Goal: Task Accomplishment & Management: Manage account settings

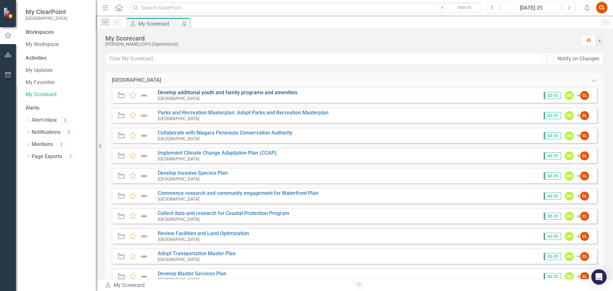
click at [167, 94] on link "Develop additional youth and family programs and amenities" at bounding box center [227, 92] width 139 height 6
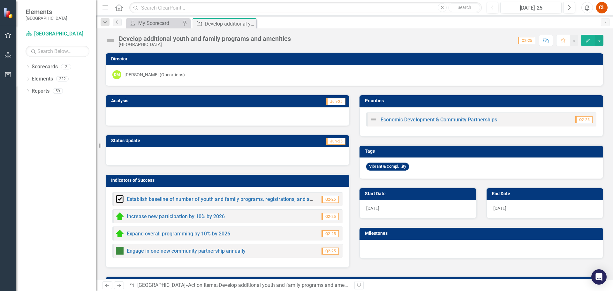
click at [227, 156] on div at bounding box center [227, 156] width 243 height 19
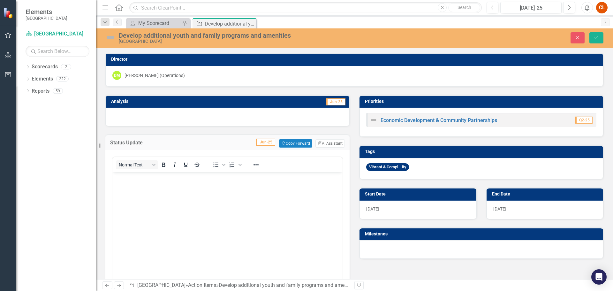
click at [292, 137] on div "Status Update Jun-25 Copy Forward Copy Forward ClearPoint AI AI Assistant" at bounding box center [227, 142] width 244 height 16
click at [291, 144] on button "Copy Forward Copy Forward" at bounding box center [295, 143] width 33 height 8
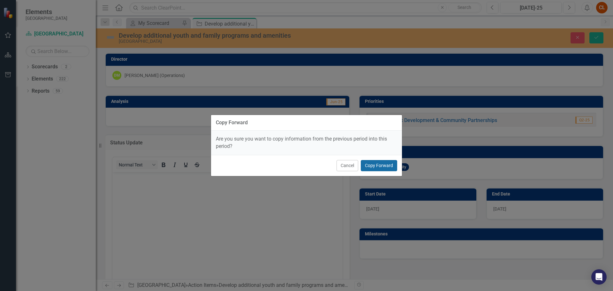
click at [371, 166] on button "Copy Forward" at bounding box center [379, 165] width 36 height 11
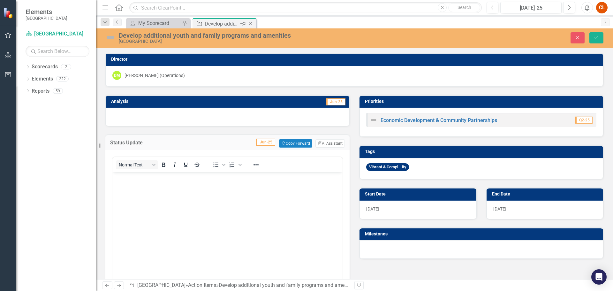
click at [251, 21] on icon "Close" at bounding box center [250, 23] width 6 height 5
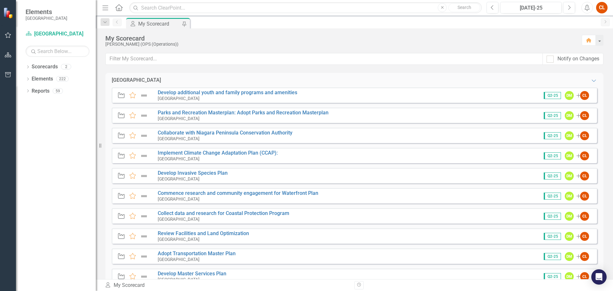
click at [143, 95] on img at bounding box center [144, 96] width 8 height 8
click at [144, 95] on img at bounding box center [144, 96] width 8 height 8
click at [30, 79] on icon "Dropdown" at bounding box center [28, 80] width 4 height 4
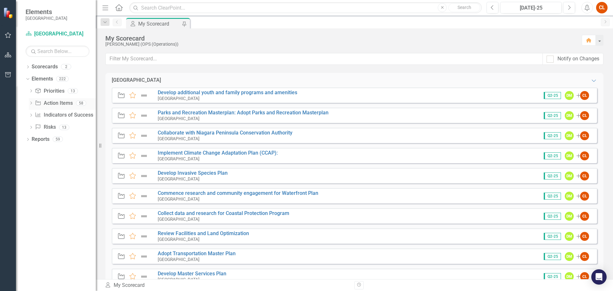
click at [30, 105] on icon "Dropdown" at bounding box center [31, 104] width 4 height 4
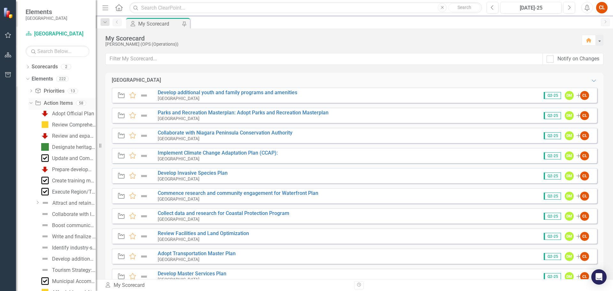
click at [55, 103] on link "Action Item Action Items" at bounding box center [54, 103] width 38 height 7
click at [172, 93] on link "Develop additional youth and family programs and amenities" at bounding box center [227, 92] width 139 height 6
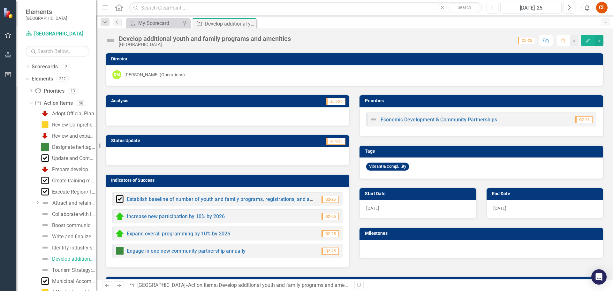
click at [108, 41] on img at bounding box center [110, 40] width 10 height 10
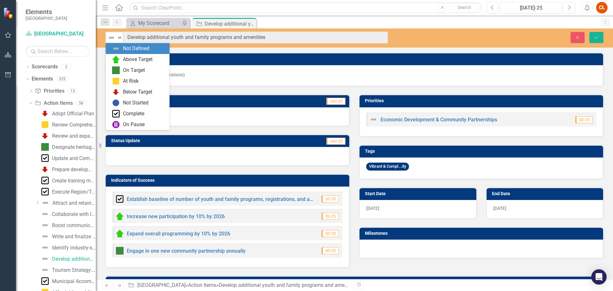
click at [119, 38] on icon "Expand" at bounding box center [119, 37] width 6 height 5
click at [119, 61] on img at bounding box center [116, 60] width 8 height 8
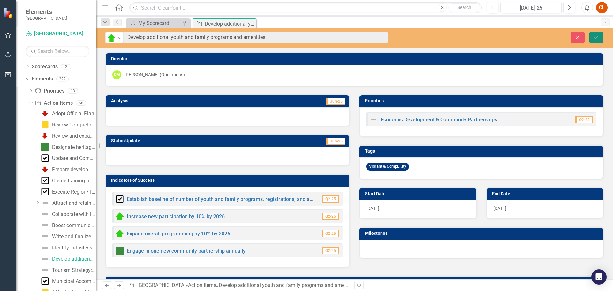
click at [598, 37] on icon "Save" at bounding box center [596, 37] width 6 height 4
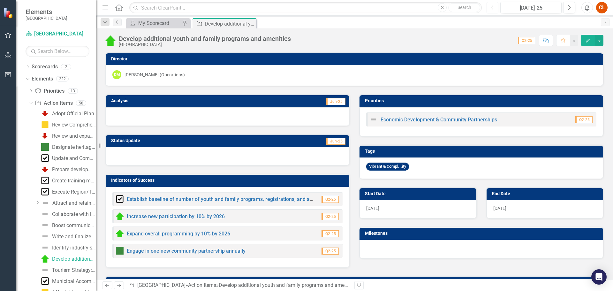
click at [490, 7] on button "Previous" at bounding box center [492, 7] width 12 height 11
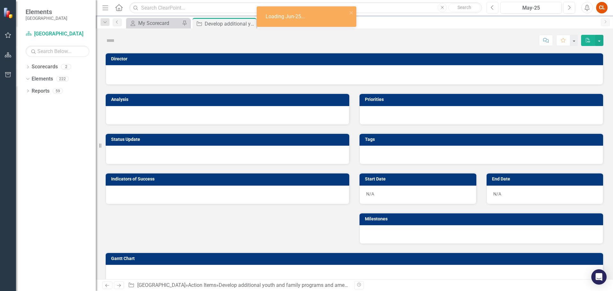
click at [490, 7] on button "Previous" at bounding box center [492, 7] width 12 height 11
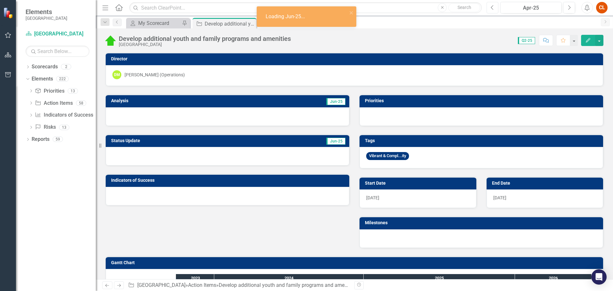
click at [490, 7] on button "Previous" at bounding box center [492, 7] width 12 height 11
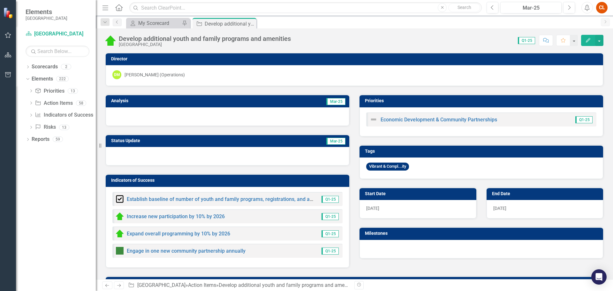
click at [235, 158] on div at bounding box center [227, 156] width 243 height 19
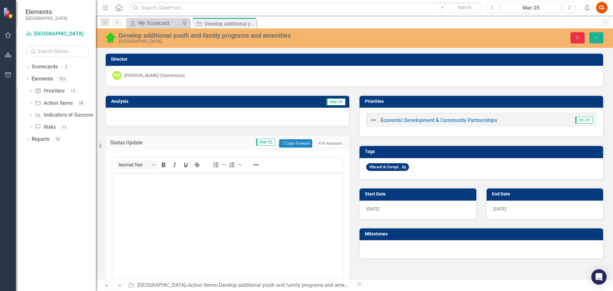
click at [580, 36] on icon "Close" at bounding box center [577, 37] width 6 height 4
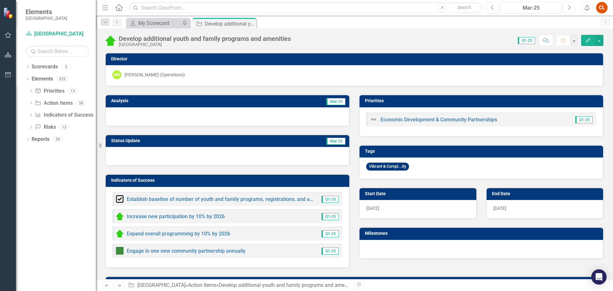
click at [572, 4] on button "Next" at bounding box center [569, 7] width 12 height 11
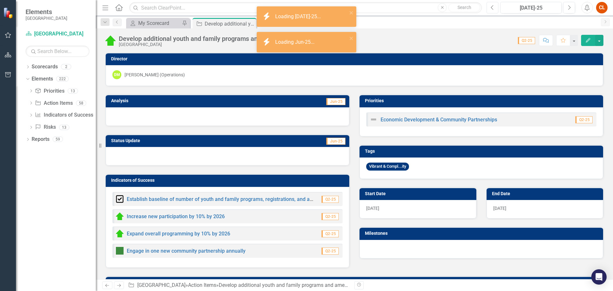
click at [491, 9] on icon "Previous" at bounding box center [492, 8] width 4 height 6
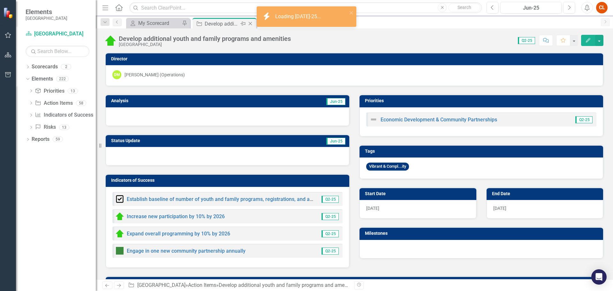
click at [251, 23] on icon "Close" at bounding box center [250, 23] width 6 height 5
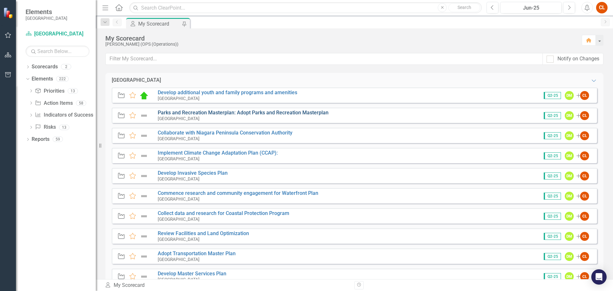
click at [224, 112] on link "Parks and Recreation Masterplan: Adopt Parks and Recreation Masterplan" at bounding box center [243, 112] width 171 height 6
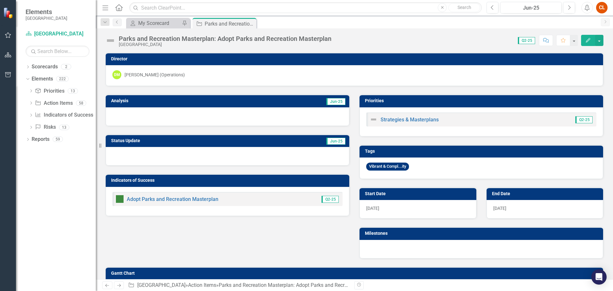
click at [112, 40] on img at bounding box center [110, 40] width 10 height 10
click at [116, 41] on div "Parks and Recreation Masterplan: Adopt Parks and Recreation Masterplan Niagara-…" at bounding box center [219, 41] width 229 height 12
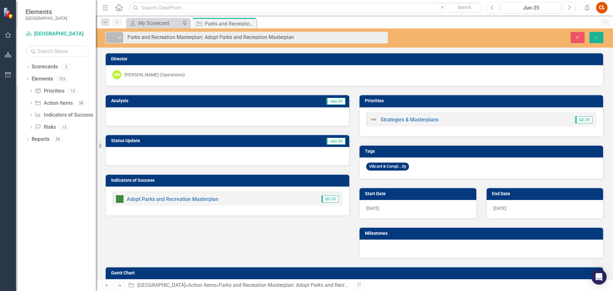
click at [120, 37] on icon "Expand" at bounding box center [119, 37] width 6 height 5
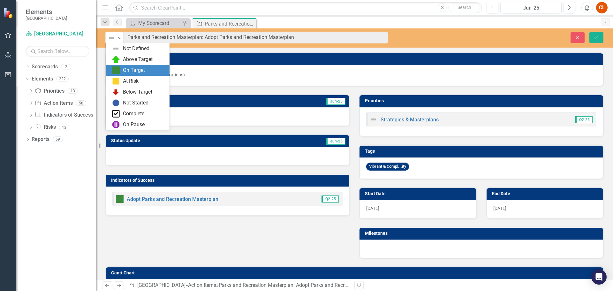
click at [120, 68] on div "On Target" at bounding box center [139, 70] width 54 height 8
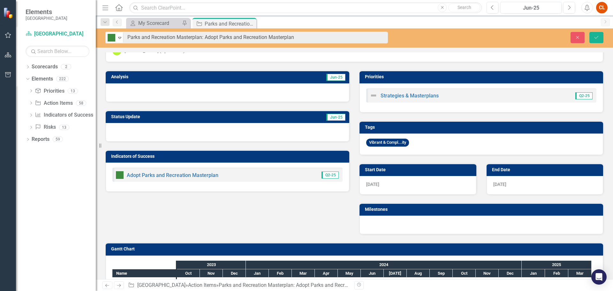
scroll to position [52, 0]
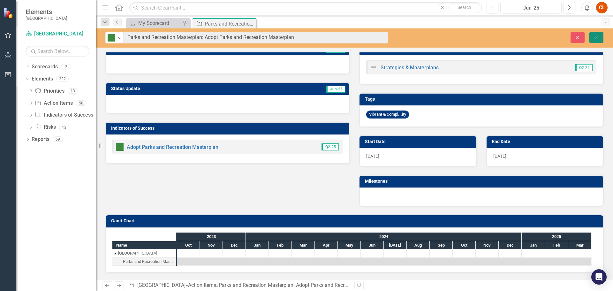
click at [600, 35] on button "Save" at bounding box center [596, 37] width 14 height 11
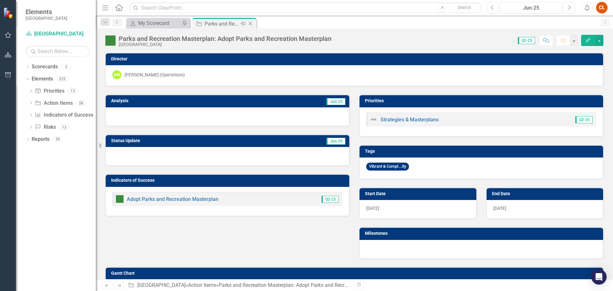
click at [249, 22] on icon "Close" at bounding box center [250, 23] width 6 height 5
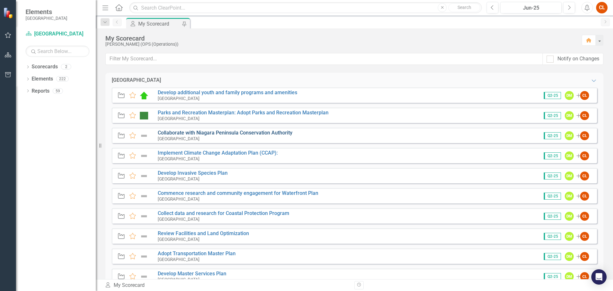
click at [190, 131] on link "Collaborate with Niagara Peninsula Conservation Authority" at bounding box center [225, 133] width 135 height 6
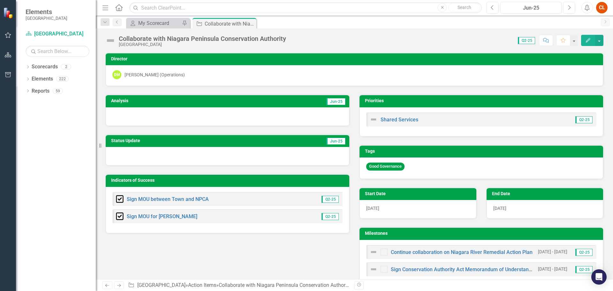
click at [117, 39] on div "Collaborate with Niagara Peninsula Conservation Authority [GEOGRAPHIC_DATA]" at bounding box center [197, 41] width 184 height 12
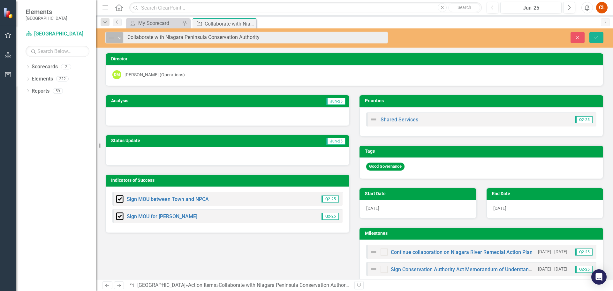
click at [123, 36] on icon "Expand" at bounding box center [119, 37] width 6 height 5
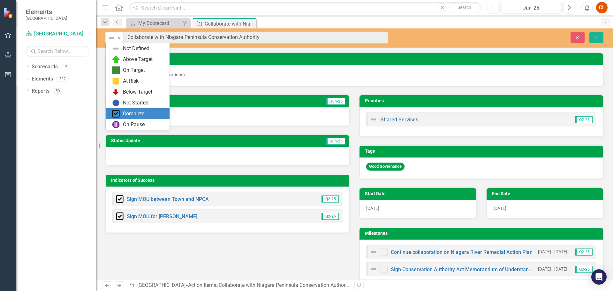
click at [137, 115] on div "Complete" at bounding box center [133, 113] width 21 height 7
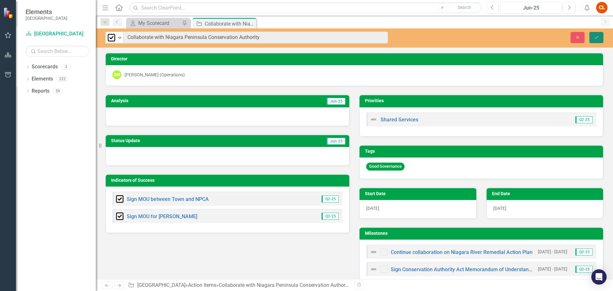
click at [597, 36] on icon "Save" at bounding box center [596, 37] width 6 height 4
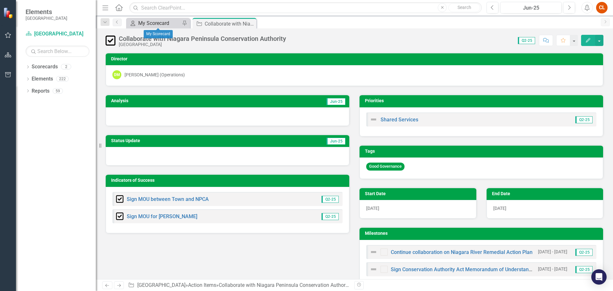
click at [148, 21] on div "My Scorecard" at bounding box center [159, 23] width 42 height 8
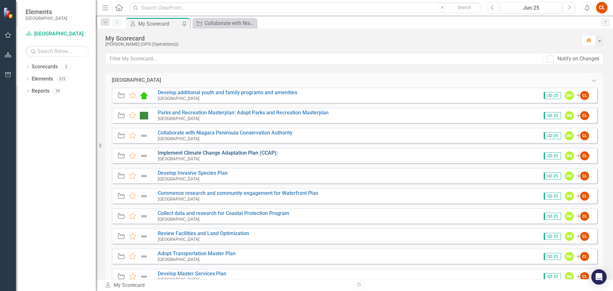
click at [182, 152] on link "Implement Climate Change Adaptation Plan (CCAP):" at bounding box center [218, 153] width 120 height 6
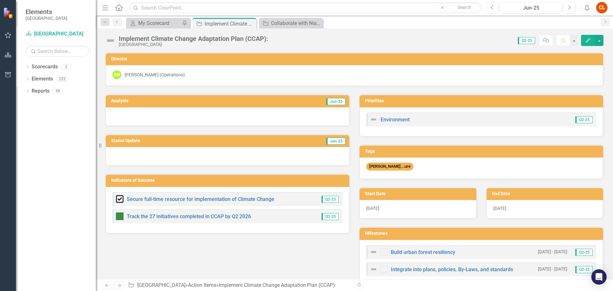
click at [117, 40] on div "Implement Climate Change Adaptation Plan (CCAP): Niagara-on-the-Lake" at bounding box center [188, 41] width 166 height 12
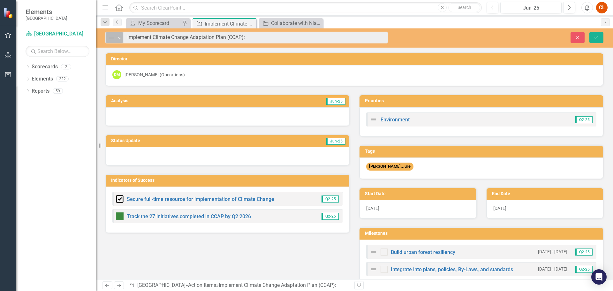
click at [118, 39] on icon "Expand" at bounding box center [119, 37] width 6 height 5
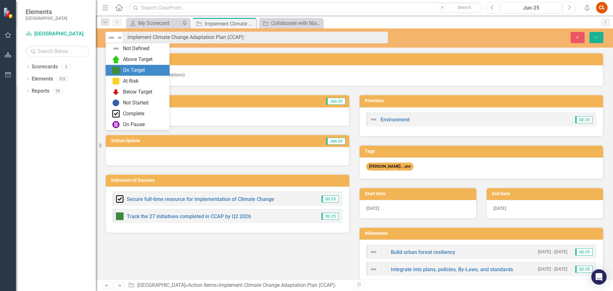
click at [131, 71] on div "On Target" at bounding box center [134, 70] width 22 height 7
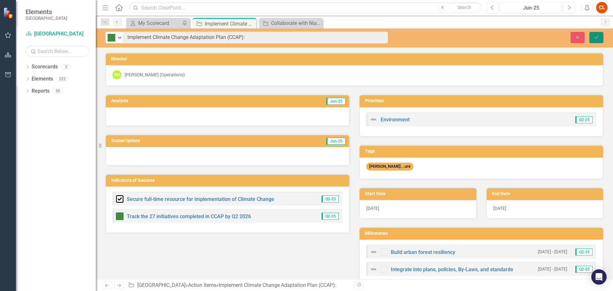
click at [595, 36] on icon "Save" at bounding box center [596, 37] width 6 height 4
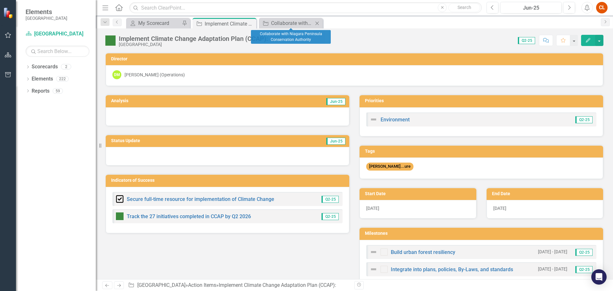
click at [318, 25] on icon "Close" at bounding box center [317, 23] width 6 height 5
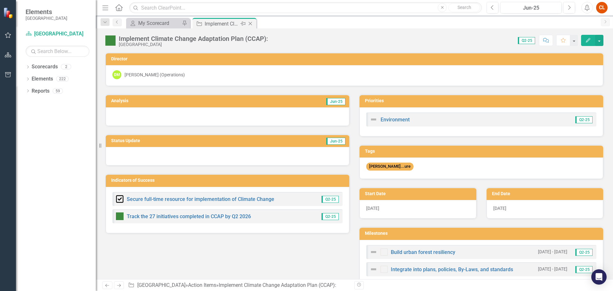
click at [250, 22] on icon "Close" at bounding box center [250, 23] width 6 height 5
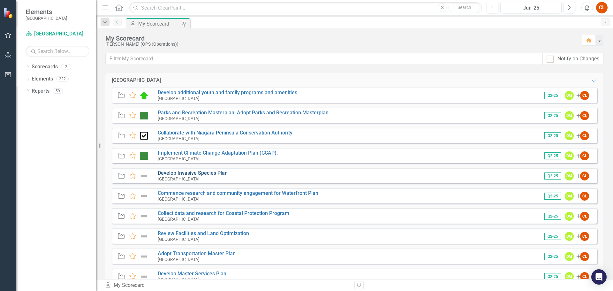
click at [170, 172] on link "Develop Invasive Species Plan" at bounding box center [193, 173] width 70 height 6
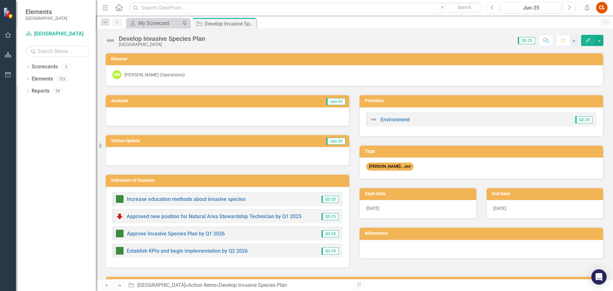
click at [117, 37] on div "Develop Invasive Species Plan Niagara-on-the-Lake" at bounding box center [156, 41] width 103 height 12
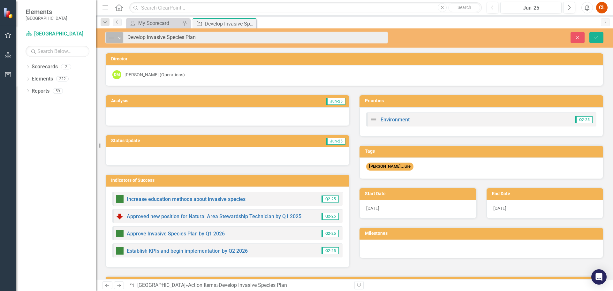
click at [119, 37] on icon at bounding box center [119, 38] width 3 height 2
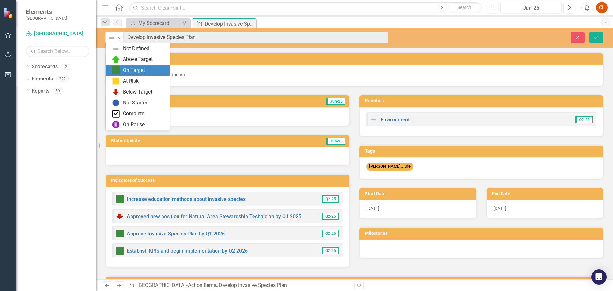
click at [116, 69] on img at bounding box center [116, 70] width 8 height 8
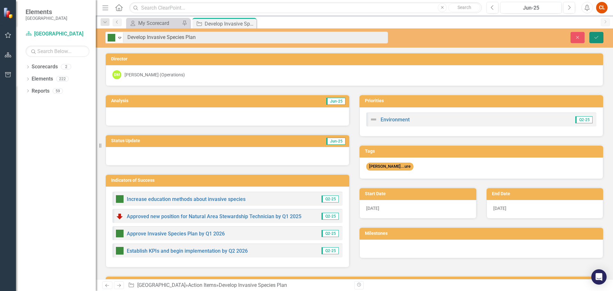
click at [594, 38] on icon "Save" at bounding box center [596, 37] width 6 height 4
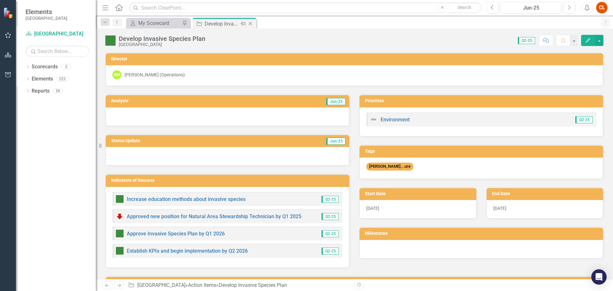
click at [251, 23] on icon "Close" at bounding box center [250, 23] width 6 height 5
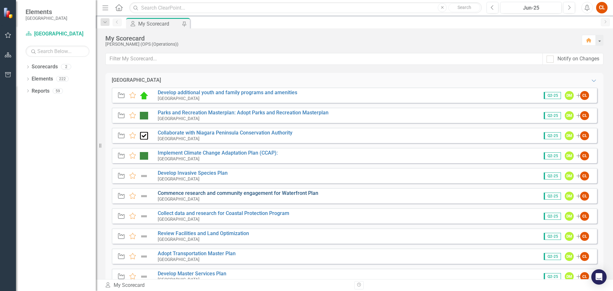
click at [180, 194] on link "Commence research and community engagement for Waterfront Plan" at bounding box center [238, 193] width 160 height 6
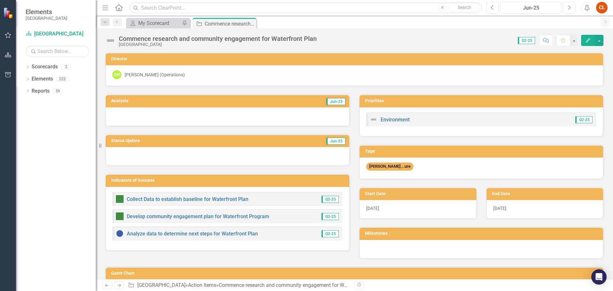
click at [117, 42] on div "Commence research and community engagement for Waterfront Plan Niagara-on-the-L…" at bounding box center [212, 41] width 214 height 12
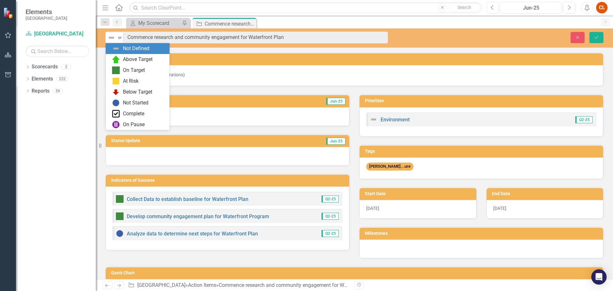
click at [117, 42] on div "Expand" at bounding box center [119, 37] width 6 height 11
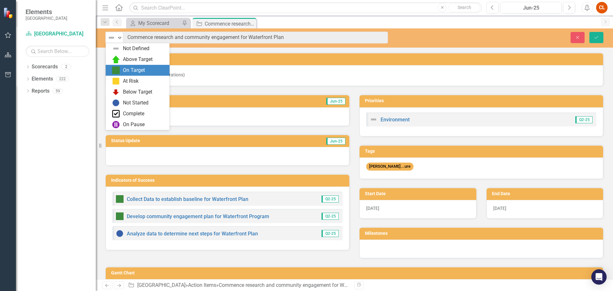
click at [115, 72] on img at bounding box center [116, 70] width 8 height 8
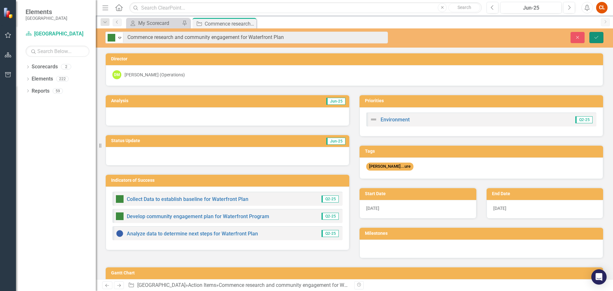
click at [600, 35] on button "Save" at bounding box center [596, 37] width 14 height 11
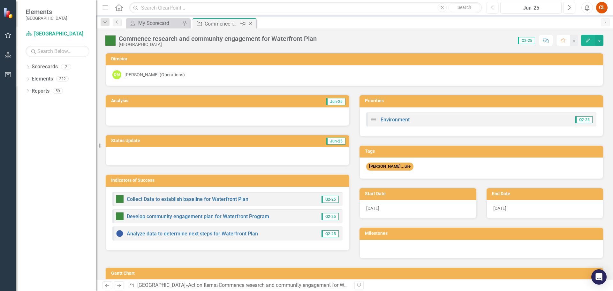
click at [249, 23] on icon "Close" at bounding box center [250, 23] width 6 height 5
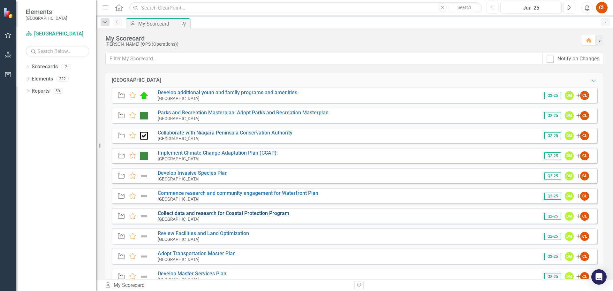
click at [185, 213] on link "Collect data and research for Coastal Protection Program" at bounding box center [223, 213] width 131 height 6
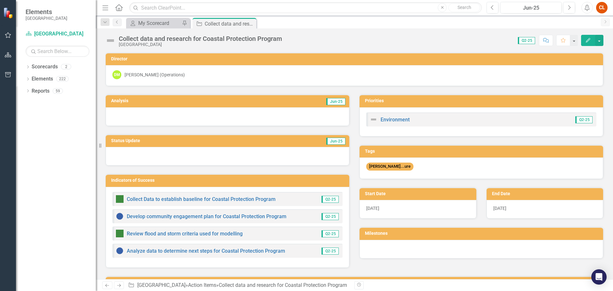
click at [116, 41] on div "Collect data and research for Coastal Protection Program Niagara-on-the-Lake" at bounding box center [195, 41] width 180 height 12
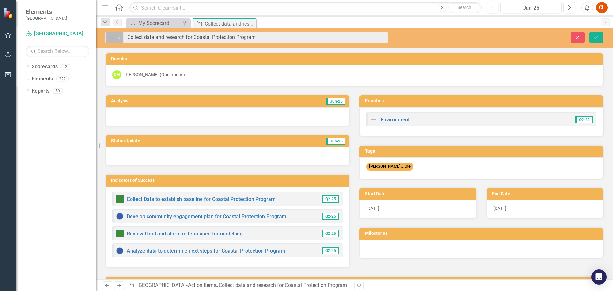
click at [121, 40] on div "Expand" at bounding box center [119, 37] width 6 height 11
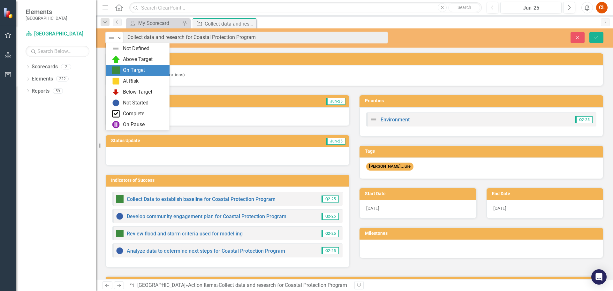
click at [122, 69] on div "On Target" at bounding box center [139, 70] width 54 height 8
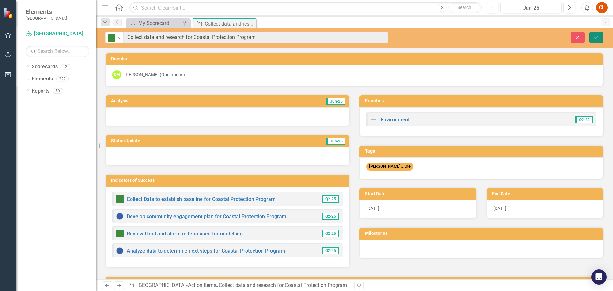
click at [592, 39] on button "Save" at bounding box center [596, 37] width 14 height 11
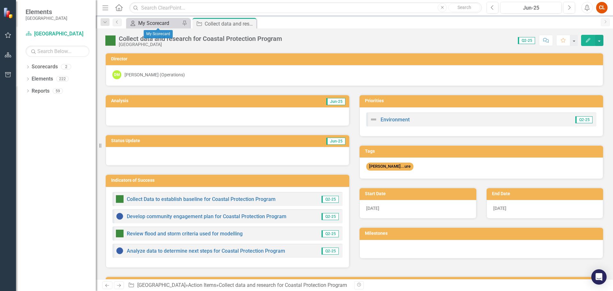
click at [149, 23] on div "My Scorecard" at bounding box center [159, 23] width 42 height 8
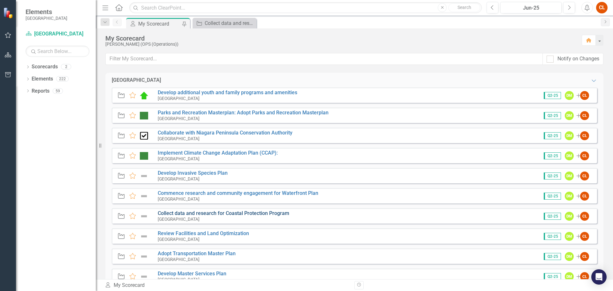
click at [218, 213] on link "Collect data and research for Coastal Protection Program" at bounding box center [223, 213] width 131 height 6
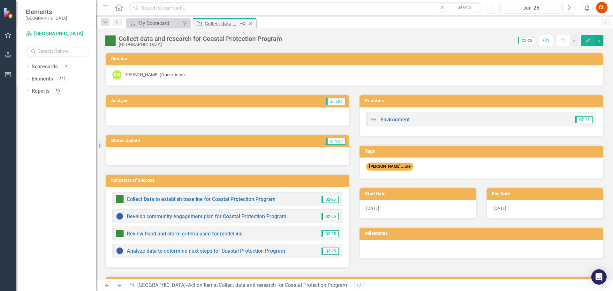
click at [252, 23] on icon "Close" at bounding box center [250, 23] width 6 height 5
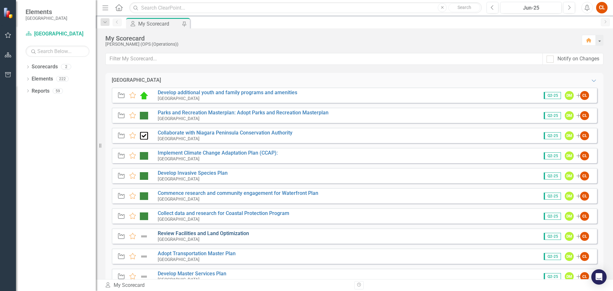
click at [208, 233] on link "Review Facilities and Land Optimization" at bounding box center [203, 233] width 91 height 6
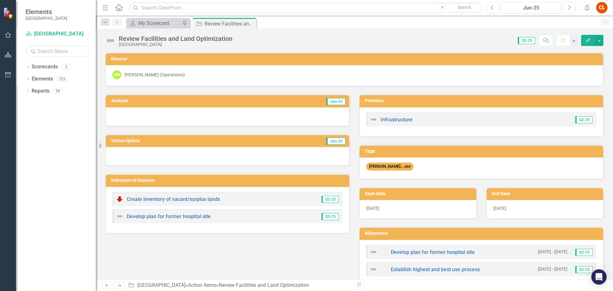
click at [116, 42] on div "Review Facilities and Land Optimization Niagara-on-the-Lake" at bounding box center [170, 41] width 130 height 12
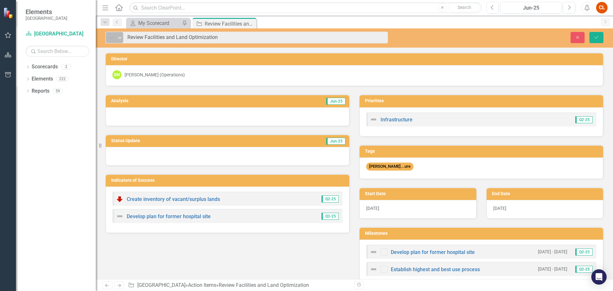
click at [118, 42] on div "Expand" at bounding box center [119, 37] width 6 height 11
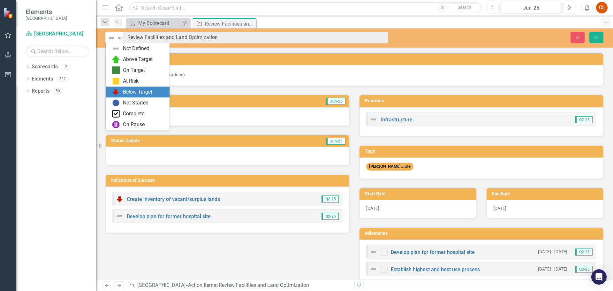
click at [126, 91] on div "Below Target" at bounding box center [137, 91] width 29 height 7
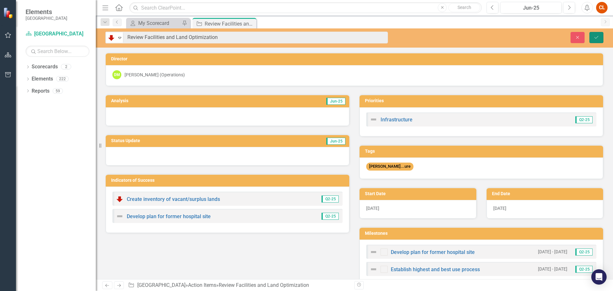
click at [595, 37] on icon "Save" at bounding box center [596, 37] width 6 height 4
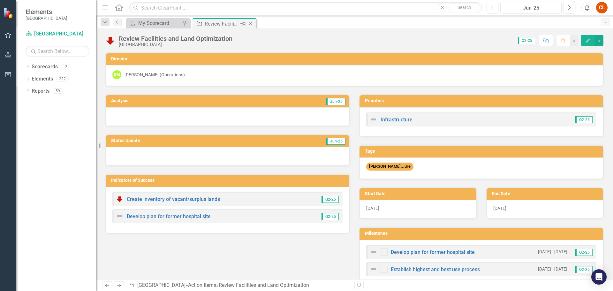
click at [249, 25] on icon "Close" at bounding box center [250, 23] width 6 height 5
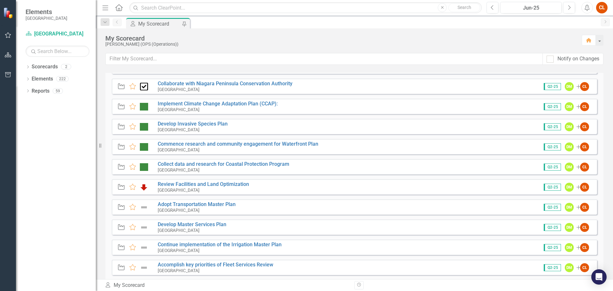
scroll to position [64, 0]
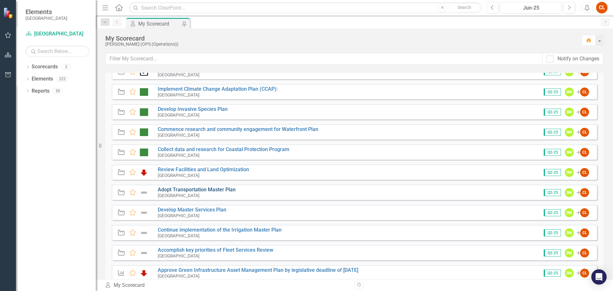
click at [227, 189] on link "Adopt Transportation Master Plan" at bounding box center [197, 189] width 78 height 6
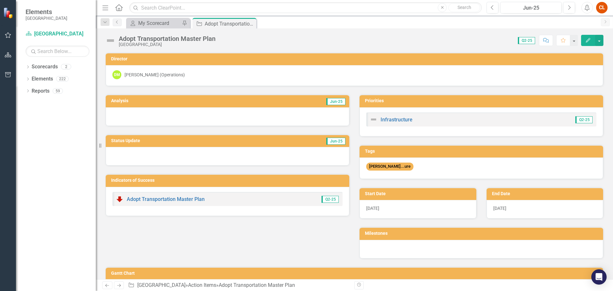
click at [119, 40] on div "Adopt Transportation Master Plan" at bounding box center [167, 38] width 97 height 7
click at [117, 40] on div "Adopt Transportation Master Plan [GEOGRAPHIC_DATA]" at bounding box center [161, 41] width 113 height 12
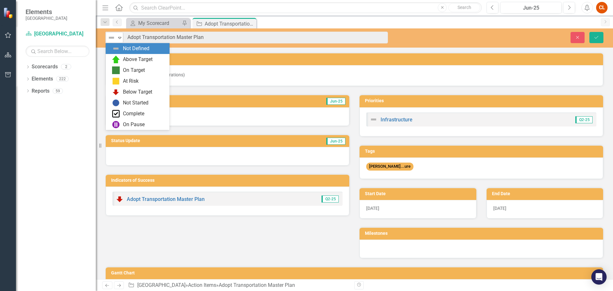
click at [118, 39] on icon "Expand" at bounding box center [119, 37] width 6 height 5
click at [122, 92] on div "Below Target" at bounding box center [139, 92] width 54 height 8
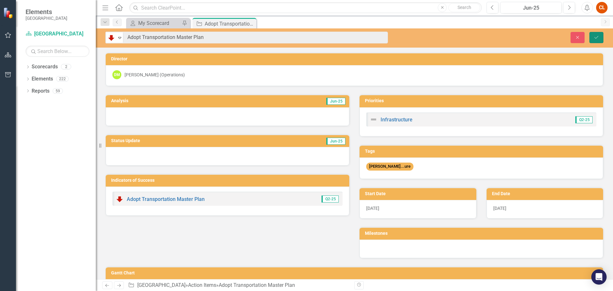
click at [596, 41] on button "Save" at bounding box center [596, 37] width 14 height 11
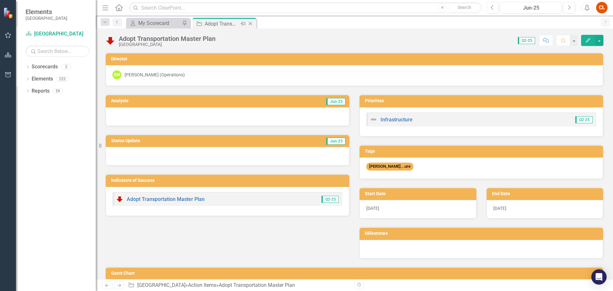
click at [249, 23] on icon "Close" at bounding box center [250, 23] width 6 height 5
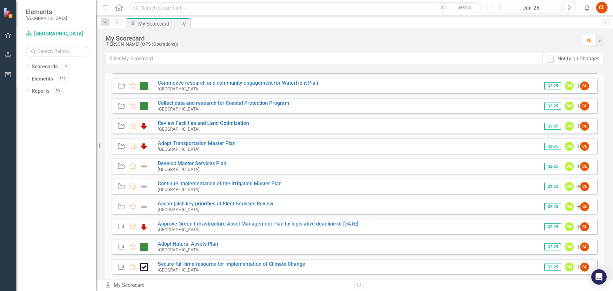
scroll to position [128, 0]
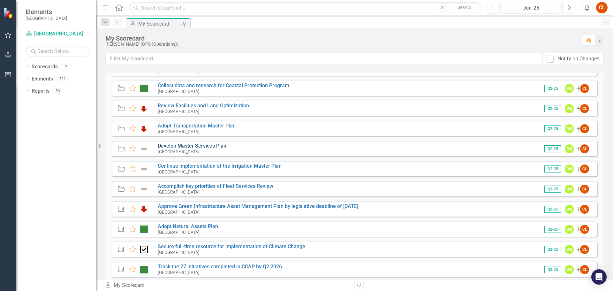
click at [206, 145] on link "Develop Master Services Plan" at bounding box center [192, 146] width 69 height 6
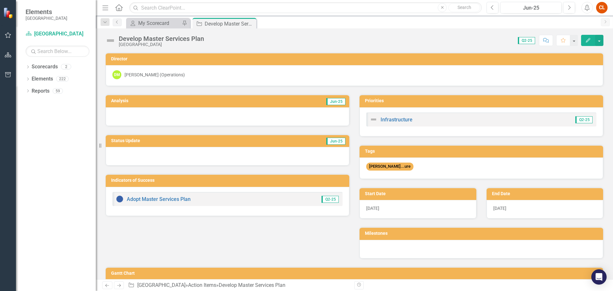
click at [121, 41] on div "Develop Master Services Plan" at bounding box center [161, 38] width 85 height 7
click at [115, 41] on div "Develop Master Services Plan [GEOGRAPHIC_DATA]" at bounding box center [156, 41] width 102 height 12
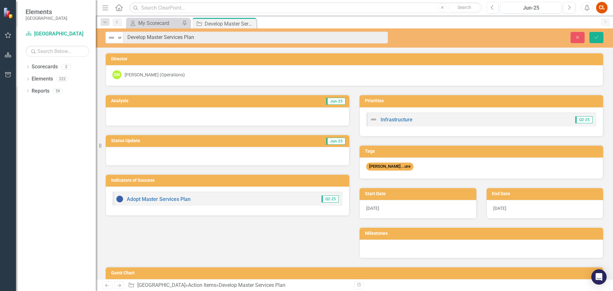
click at [115, 41] on div "Not Defined" at bounding box center [112, 37] width 10 height 9
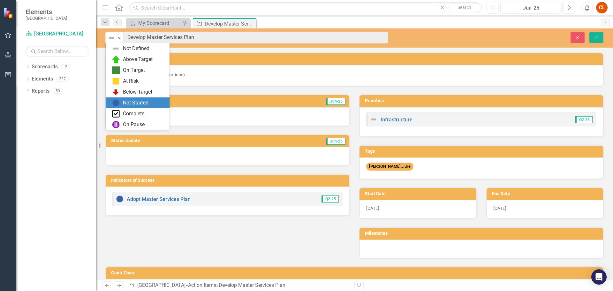
click at [122, 101] on div "Not Started" at bounding box center [139, 103] width 54 height 8
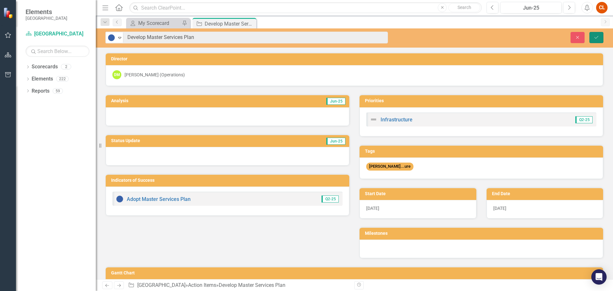
click at [596, 34] on button "Save" at bounding box center [596, 37] width 14 height 11
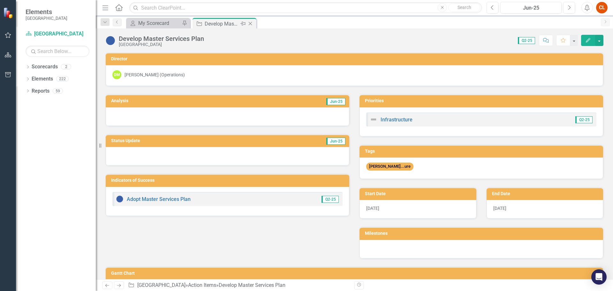
click at [249, 21] on div "Close" at bounding box center [251, 24] width 8 height 8
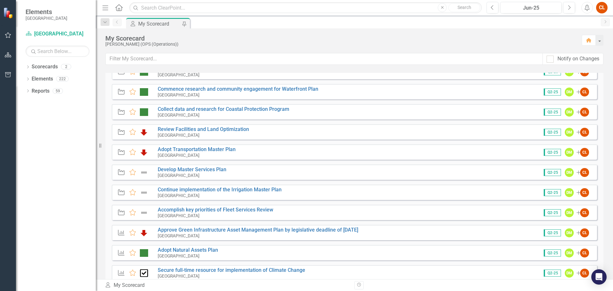
scroll to position [128, 0]
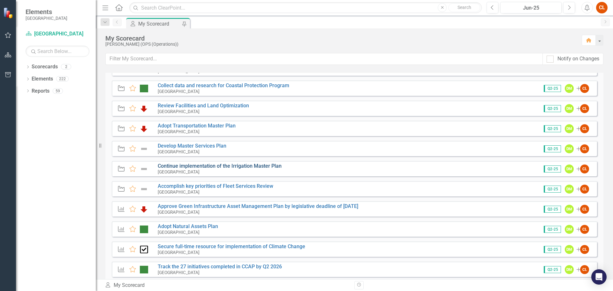
click at [190, 163] on link "Continue implementation of the Irrigation Master Plan" at bounding box center [220, 166] width 124 height 6
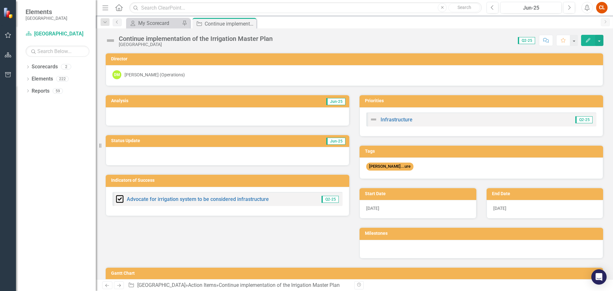
click at [117, 40] on div "Continue implementation of the Irrigation Master Plan Niagara-on-the-Lake" at bounding box center [190, 41] width 170 height 12
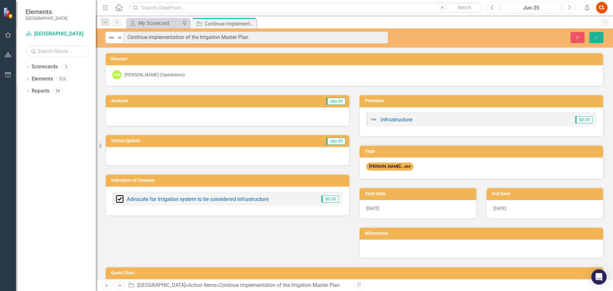
click at [117, 40] on div "Expand" at bounding box center [119, 37] width 6 height 11
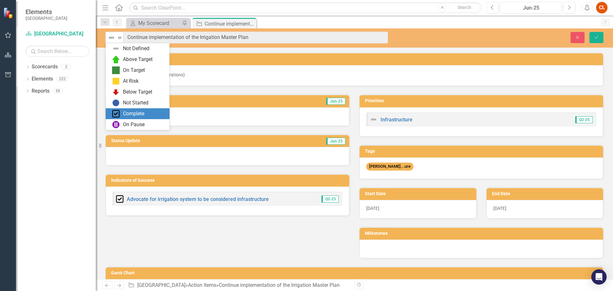
click at [121, 114] on div "Complete" at bounding box center [139, 114] width 54 height 8
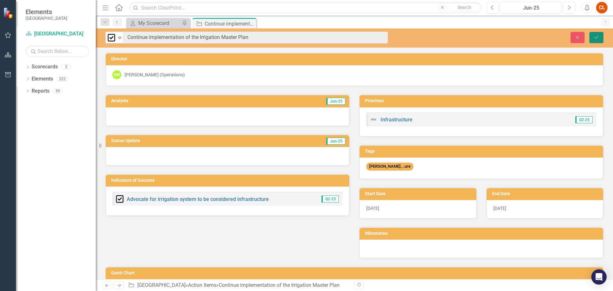
click at [595, 36] on icon "Save" at bounding box center [596, 37] width 6 height 4
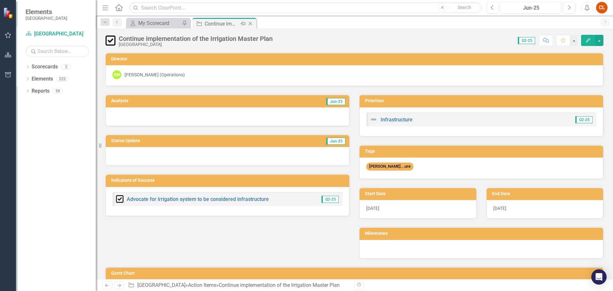
click at [252, 23] on icon "Close" at bounding box center [250, 23] width 6 height 5
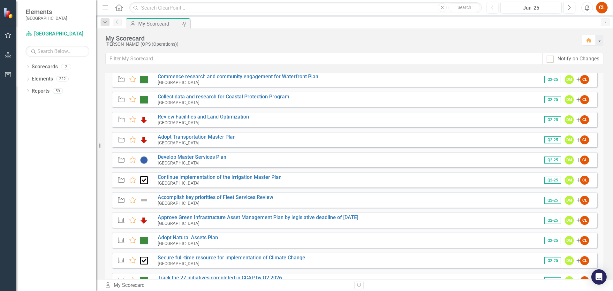
scroll to position [128, 0]
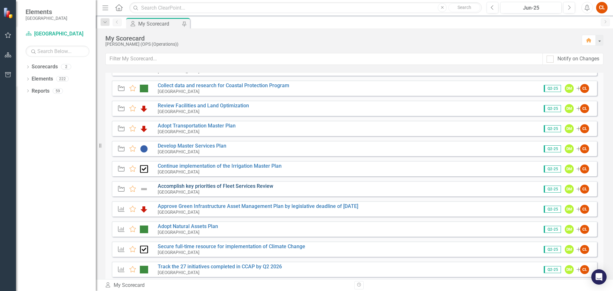
click at [204, 185] on link "Accomplish key priorities of Fleet Services Review" at bounding box center [215, 186] width 115 height 6
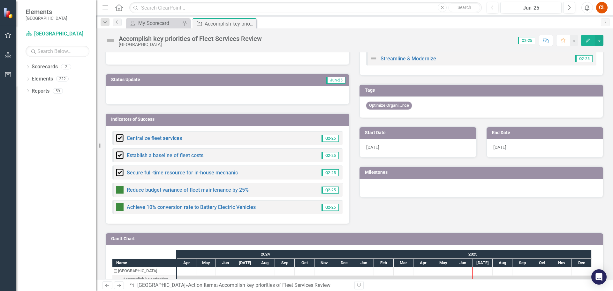
scroll to position [47, 0]
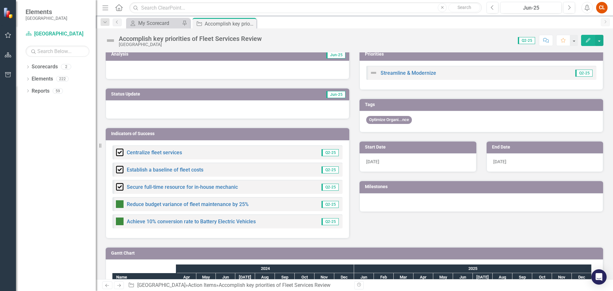
click at [116, 41] on div "Accomplish key priorities of Fleet Services Review Niagara-on-the-Lake" at bounding box center [185, 41] width 160 height 12
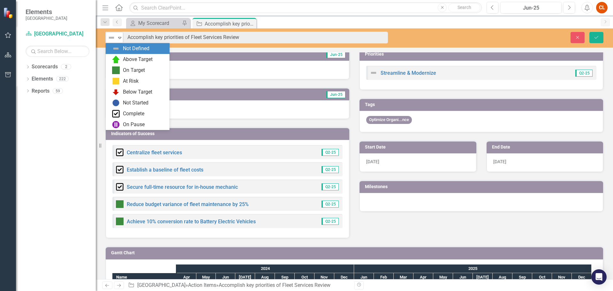
click at [119, 40] on icon "Expand" at bounding box center [119, 37] width 6 height 5
click at [133, 56] on div "Above Target" at bounding box center [138, 59] width 30 height 7
click at [117, 38] on icon "Expand" at bounding box center [119, 37] width 6 height 5
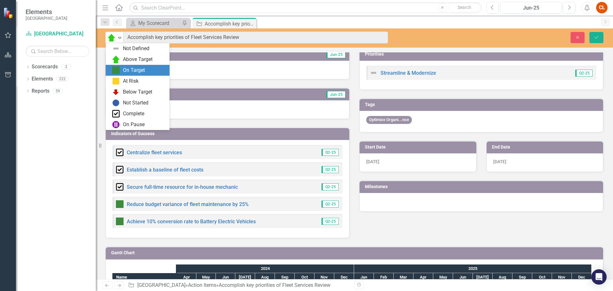
click at [127, 71] on div "On Target" at bounding box center [134, 70] width 22 height 7
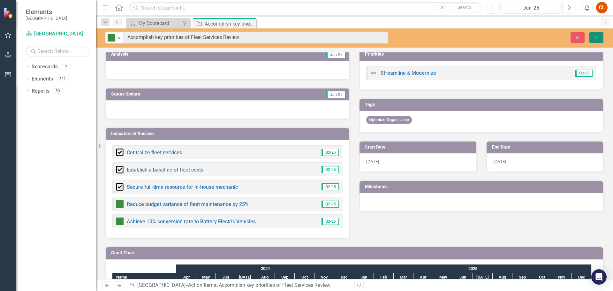
click at [594, 37] on icon "submit" at bounding box center [596, 37] width 4 height 3
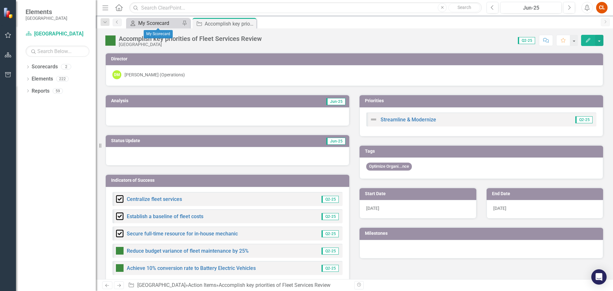
click at [166, 25] on div "My Scorecard" at bounding box center [159, 23] width 42 height 8
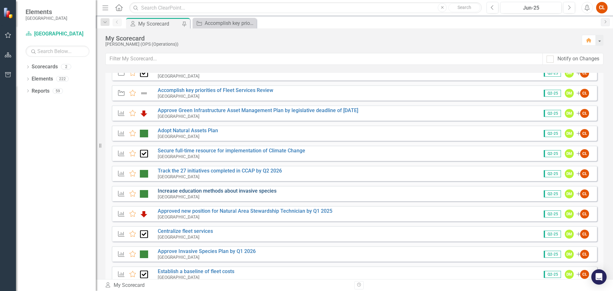
scroll to position [128, 0]
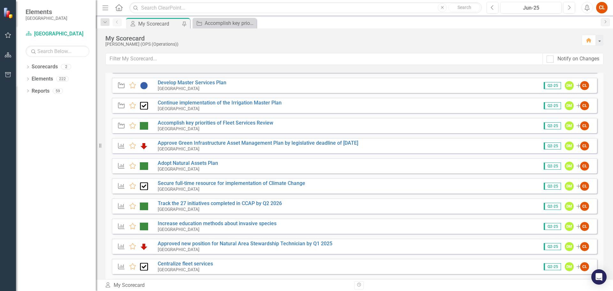
scroll to position [191, 0]
